Goal: Task Accomplishment & Management: Manage account settings

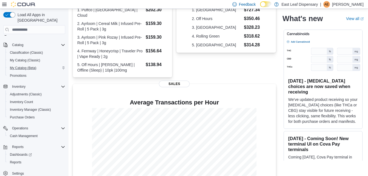
scroll to position [135, 0]
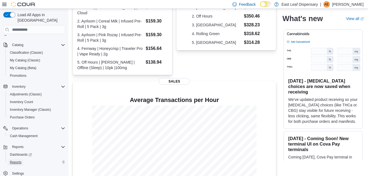
click at [17, 160] on span "Reports" at bounding box center [16, 162] width 12 height 4
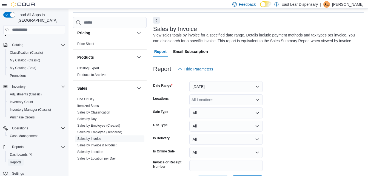
scroll to position [217, 0]
click at [82, 139] on link "Sales by Invoice" at bounding box center [89, 138] width 24 height 4
click at [257, 88] on button "Yesterday" at bounding box center [225, 86] width 73 height 11
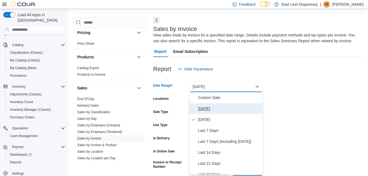
click at [205, 107] on span "Today" at bounding box center [229, 108] width 62 height 7
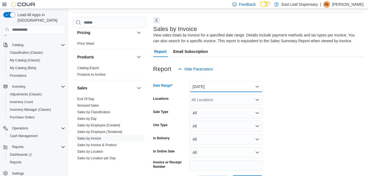
scroll to position [40, 0]
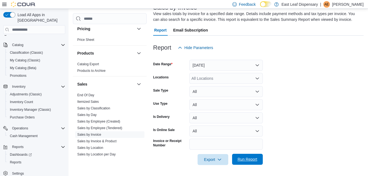
click at [250, 156] on span "Run Report" at bounding box center [247, 159] width 24 height 11
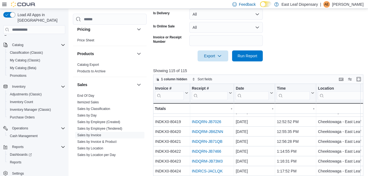
scroll to position [187, 0]
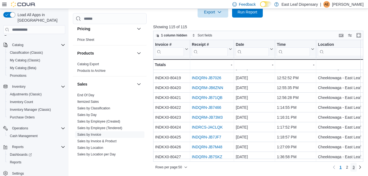
click at [357, 167] on link "3" at bounding box center [353, 167] width 7 height 9
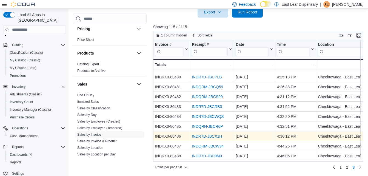
scroll to position [0, 0]
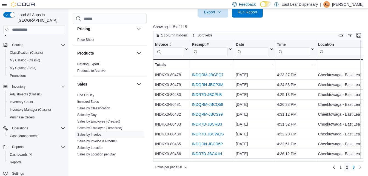
click at [347, 167] on link "2" at bounding box center [347, 167] width 7 height 9
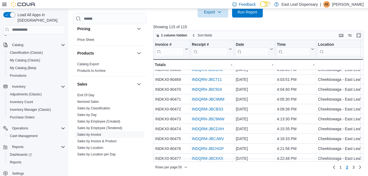
scroll to position [404, 0]
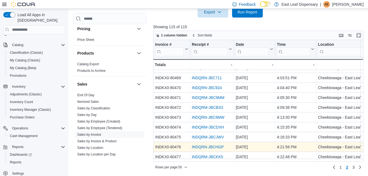
click at [205, 145] on link "INDQRN-JBCHGP" at bounding box center [208, 147] width 32 height 4
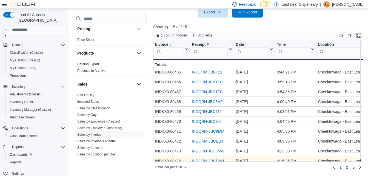
scroll to position [367, 0]
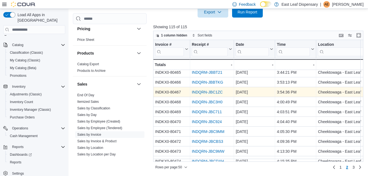
click at [207, 91] on link "INDQRN-JBC1ZC" at bounding box center [207, 92] width 31 height 4
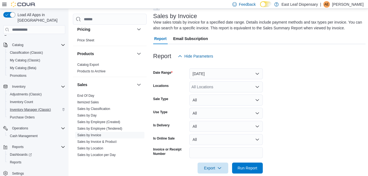
scroll to position [0, 0]
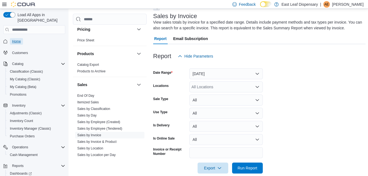
click at [18, 38] on span "Home" at bounding box center [16, 41] width 9 height 7
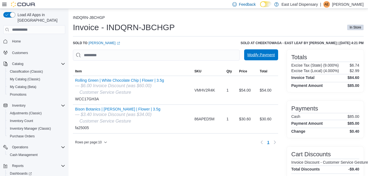
click at [262, 53] on span "Modify Payment" at bounding box center [260, 54] width 27 height 5
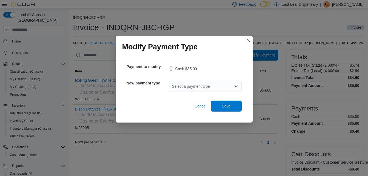
click at [235, 85] on icon "Open list of options" at bounding box center [236, 86] width 4 height 4
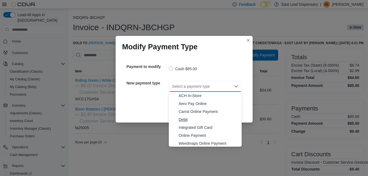
click at [186, 116] on button "Debit" at bounding box center [205, 120] width 73 height 8
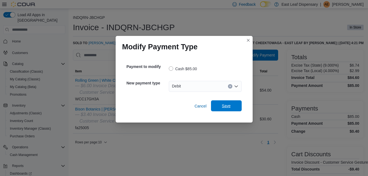
click at [227, 108] on span "Save" at bounding box center [226, 105] width 9 height 5
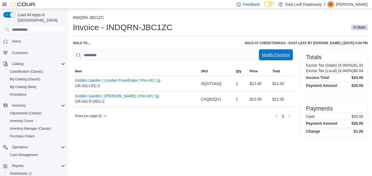
click at [280, 52] on span "Modify Payment" at bounding box center [275, 54] width 27 height 11
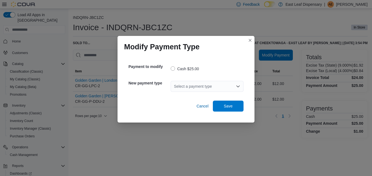
click at [240, 86] on icon "Open list of options" at bounding box center [238, 86] width 4 height 4
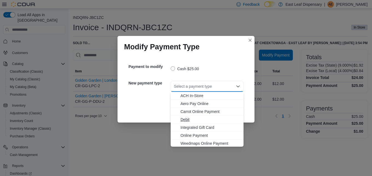
click at [182, 118] on span "Debit" at bounding box center [211, 119] width 60 height 5
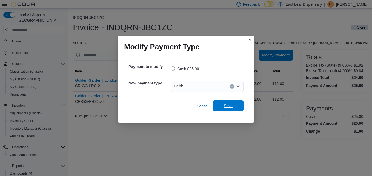
click at [227, 106] on span "Save" at bounding box center [228, 105] width 9 height 5
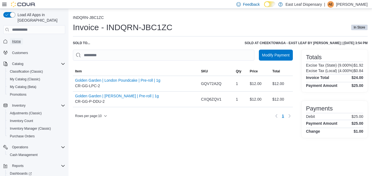
click at [14, 39] on span "Home" at bounding box center [16, 41] width 9 height 4
